Goal: Task Accomplishment & Management: Use online tool/utility

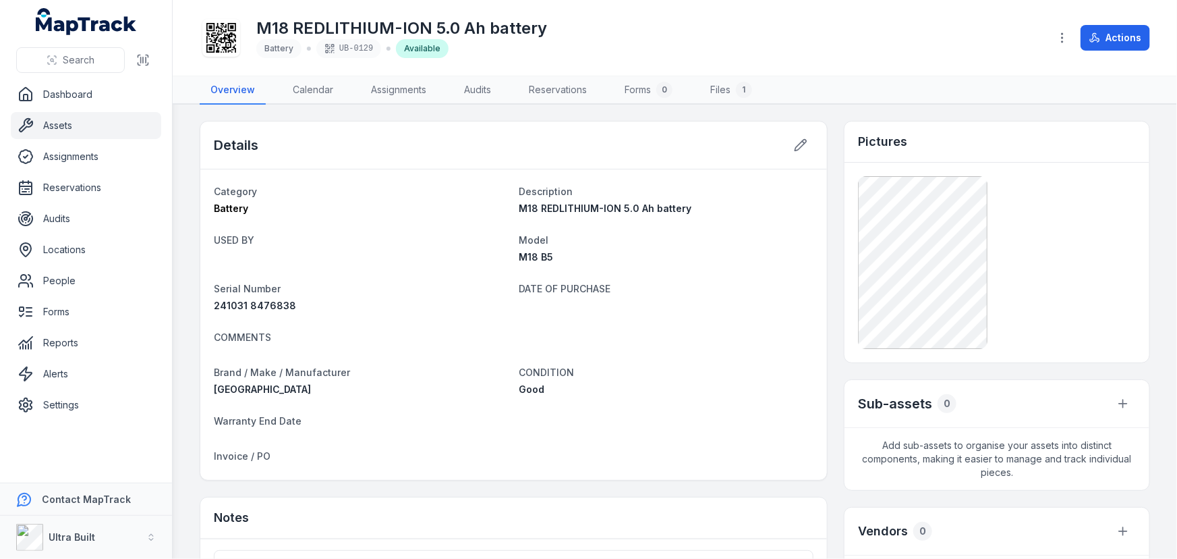
click at [74, 123] on link "Assets" at bounding box center [86, 125] width 150 height 27
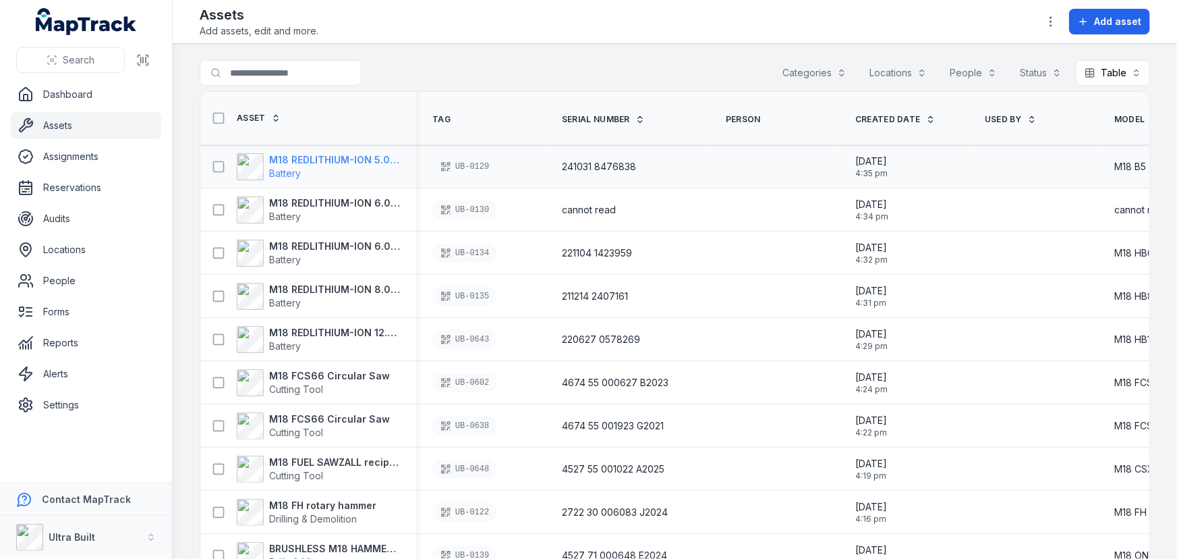
click at [353, 169] on span "Battery" at bounding box center [334, 173] width 131 height 13
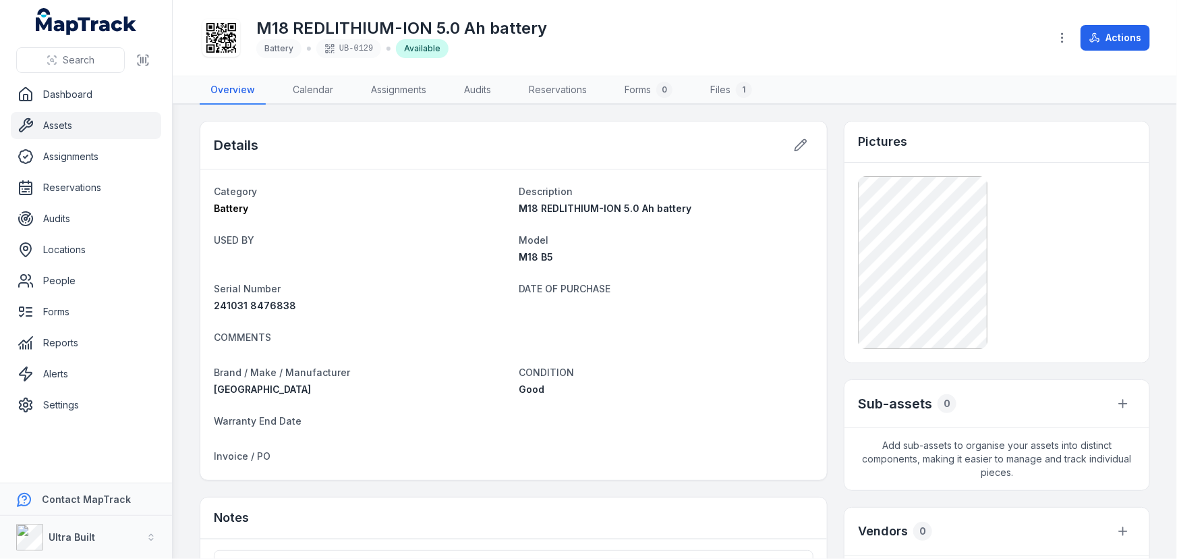
click at [538, 29] on h1 "M18 REDLITHIUM-ION 5.0 Ah battery" at bounding box center [401, 29] width 291 height 22
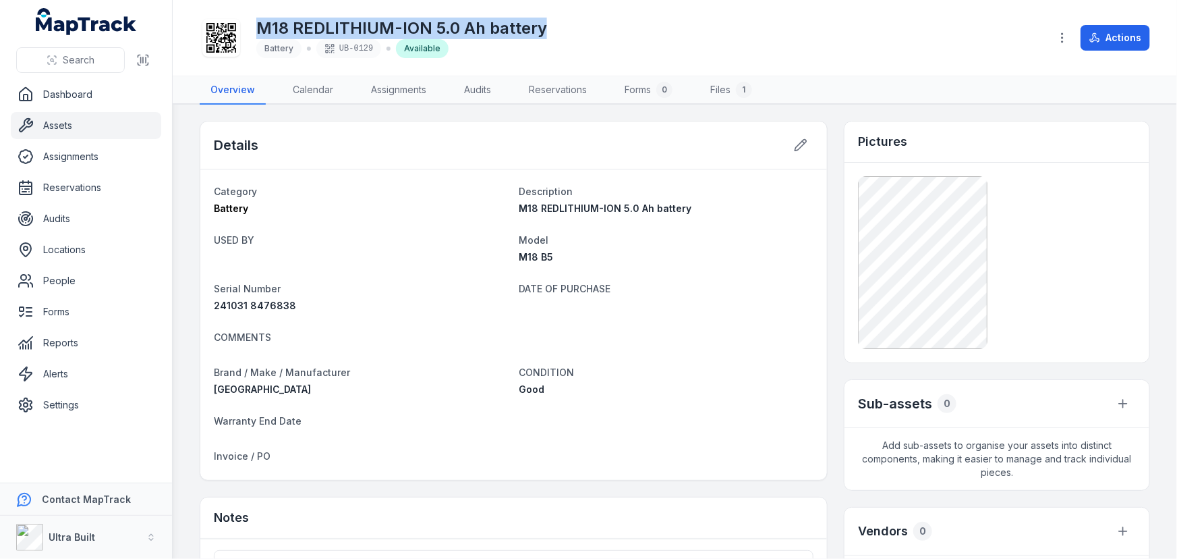
click at [538, 29] on h1 "M18 REDLITHIUM-ION 5.0 Ah battery" at bounding box center [401, 29] width 291 height 22
copy h1 "M18 REDLITHIUM-ION 5.0 Ah battery"
drag, startPoint x: 57, startPoint y: 124, endPoint x: 66, endPoint y: 123, distance: 9.5
click at [57, 123] on link "Assets" at bounding box center [86, 125] width 150 height 27
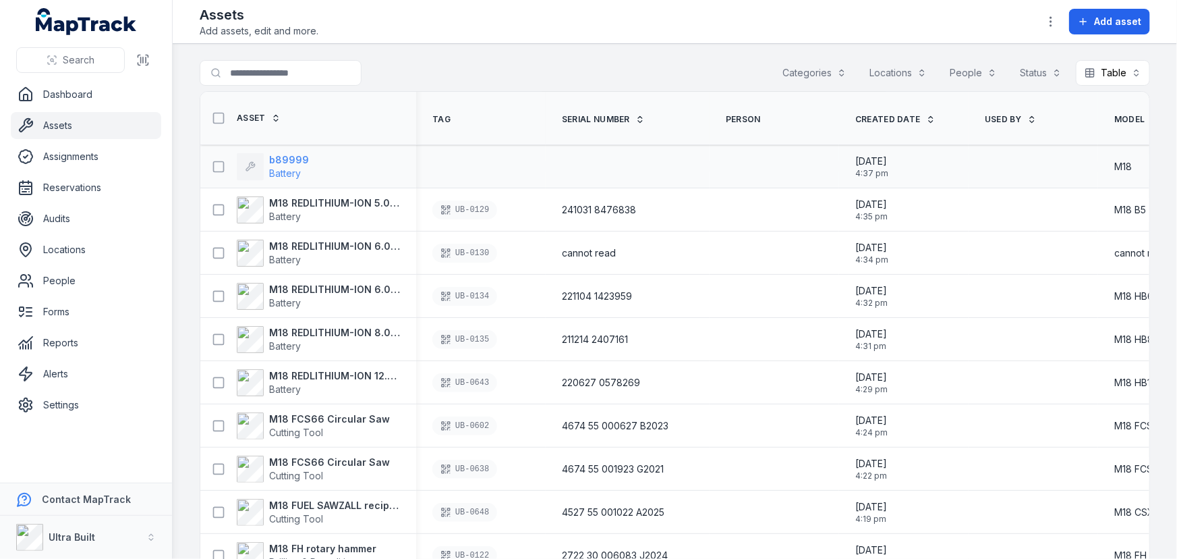
click at [298, 157] on strong "b89999" at bounding box center [289, 159] width 40 height 13
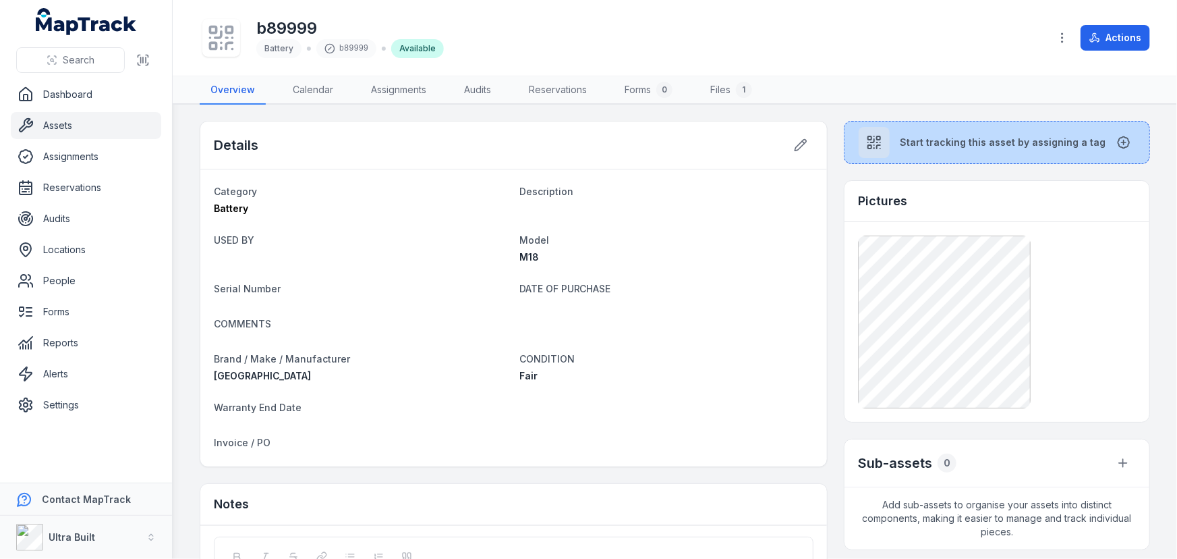
click at [979, 151] on button "Start tracking this asset by assigning a tag" at bounding box center [997, 142] width 306 height 43
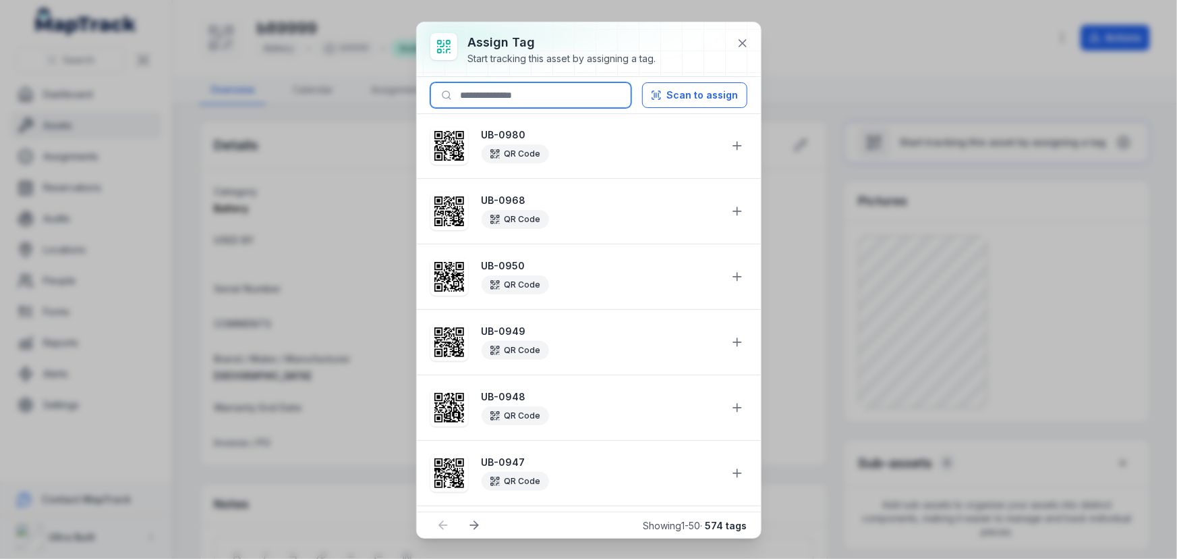
click at [525, 94] on input at bounding box center [530, 95] width 201 height 26
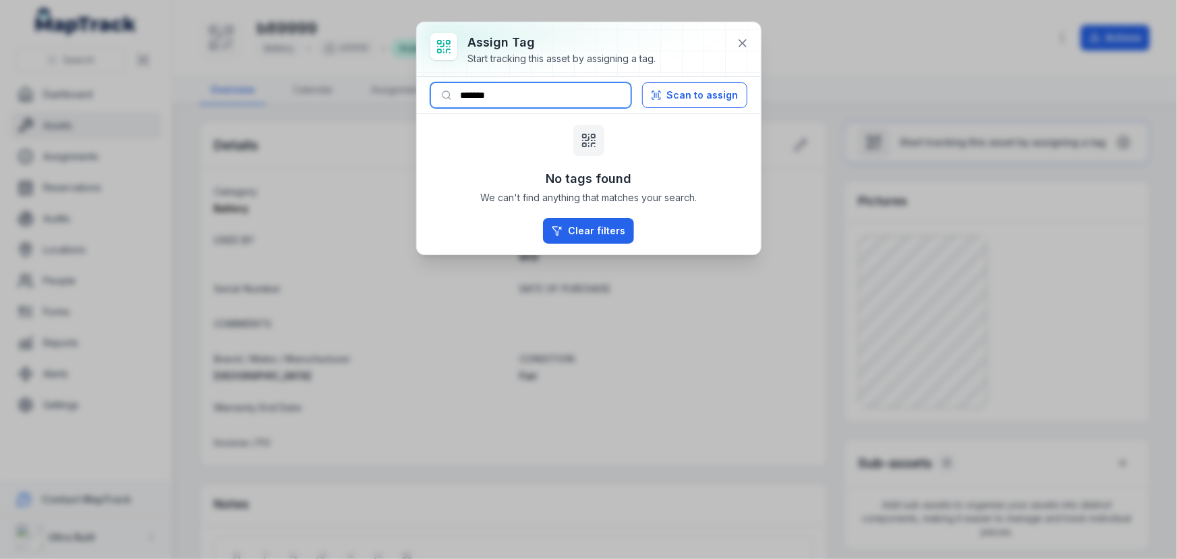
drag, startPoint x: 483, startPoint y: 94, endPoint x: 553, endPoint y: 94, distance: 70.2
click at [553, 94] on input "*******" at bounding box center [530, 95] width 201 height 26
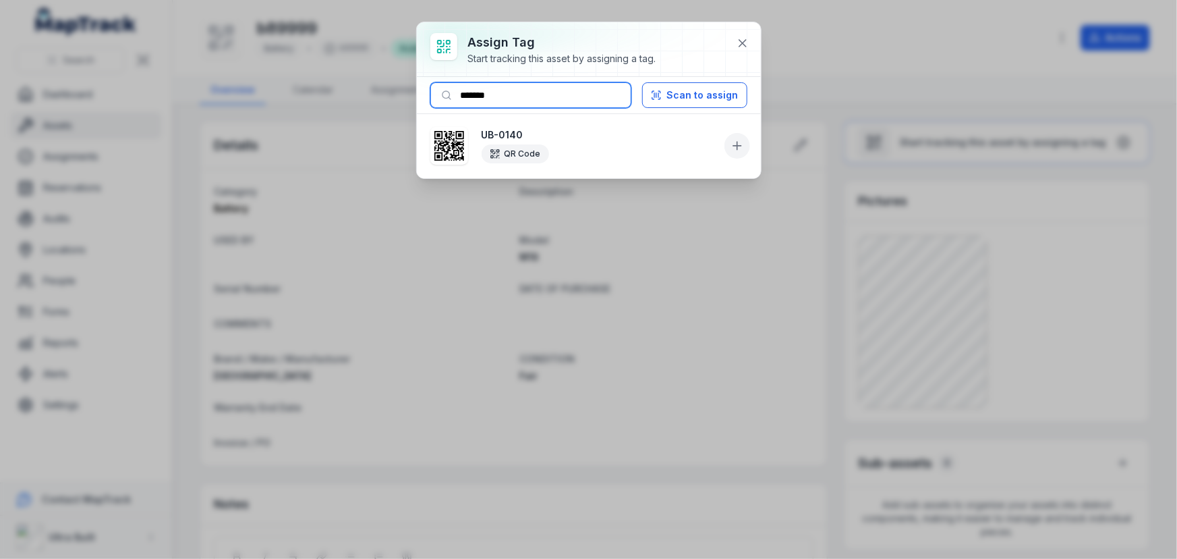
type input "*******"
click at [733, 146] on icon at bounding box center [737, 145] width 13 height 13
